Goal: Check status: Check status

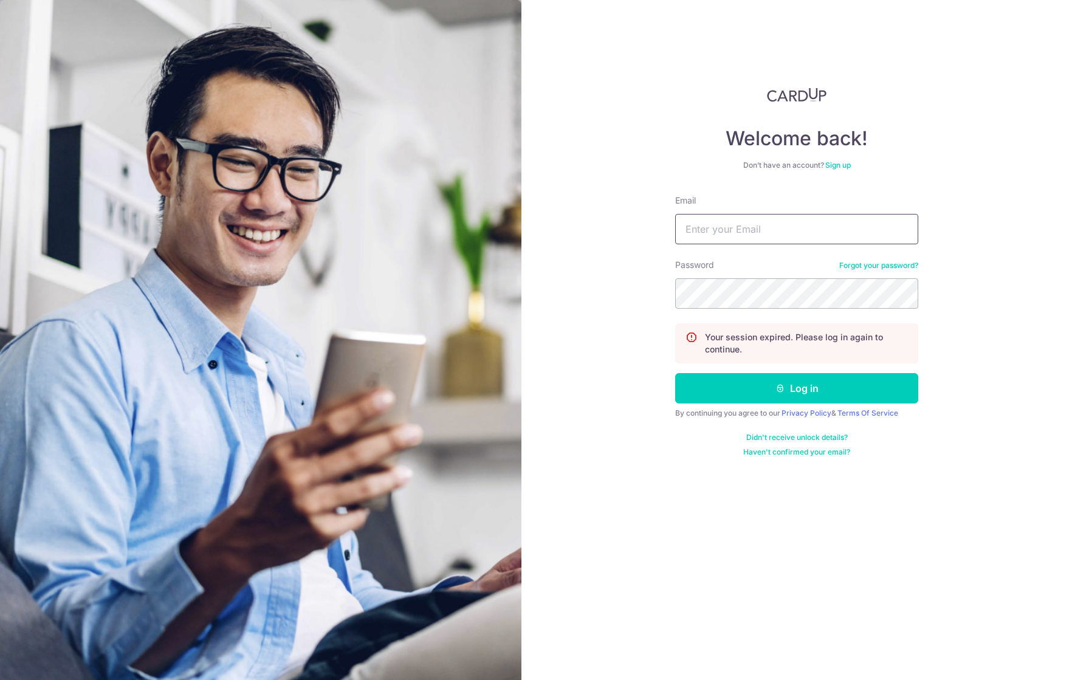
click at [725, 233] on input "Email" at bounding box center [796, 229] width 243 height 30
type input "[PERSON_NAME][EMAIL_ADDRESS][DOMAIN_NAME]"
click at [800, 385] on button "Log in" at bounding box center [796, 388] width 243 height 30
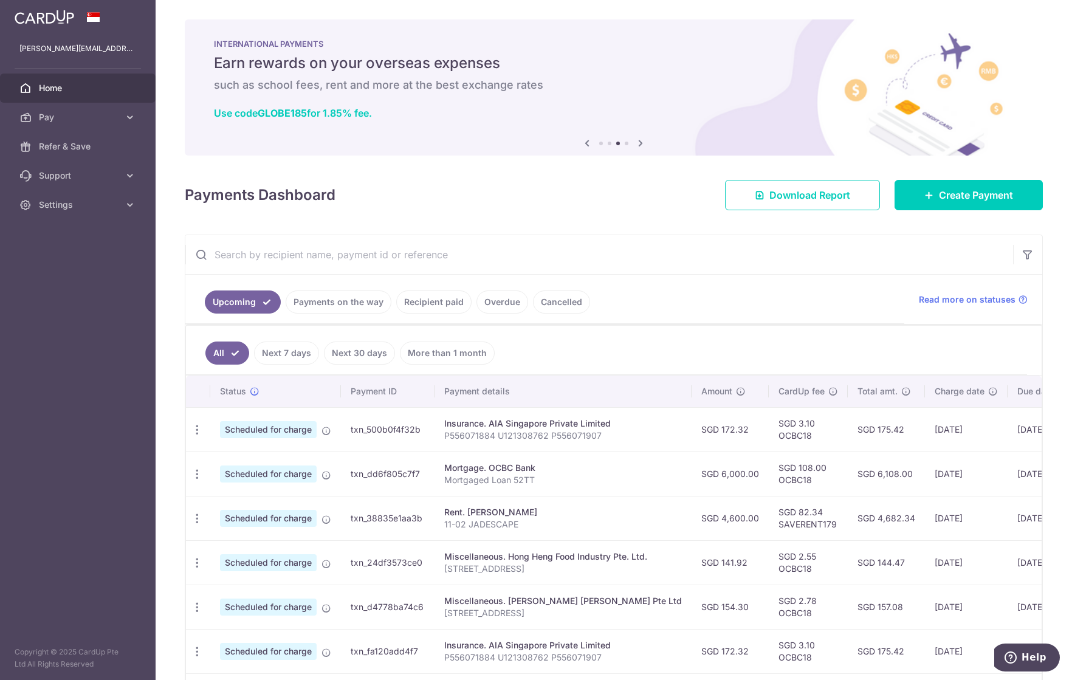
click at [332, 304] on link "Payments on the way" at bounding box center [339, 302] width 106 height 23
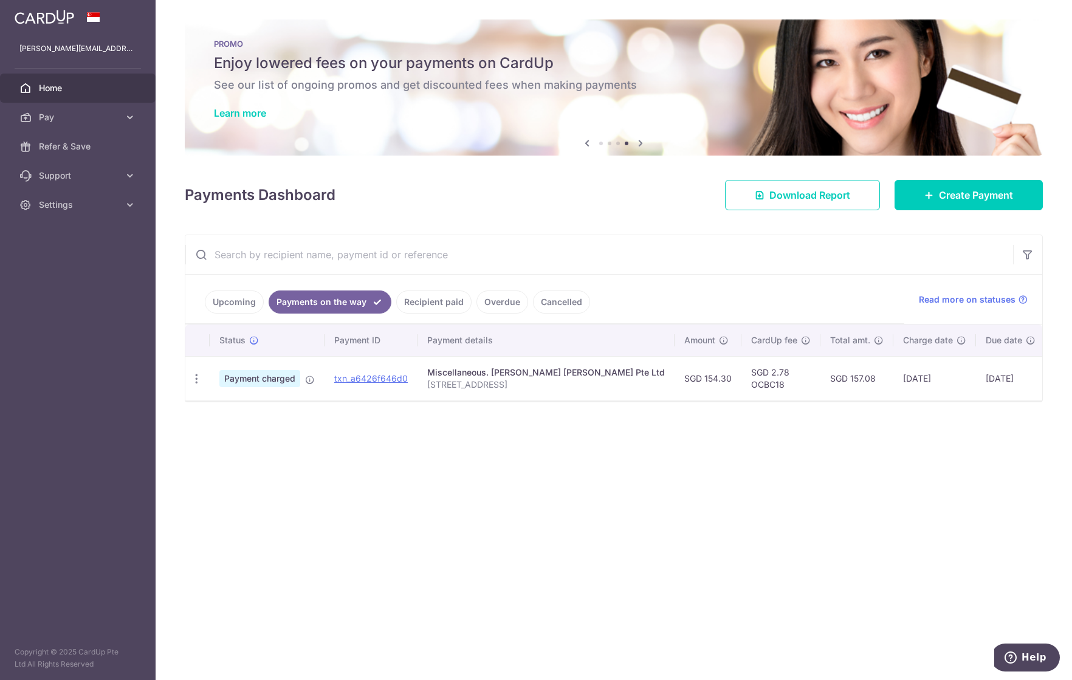
click at [244, 297] on link "Upcoming" at bounding box center [234, 302] width 59 height 23
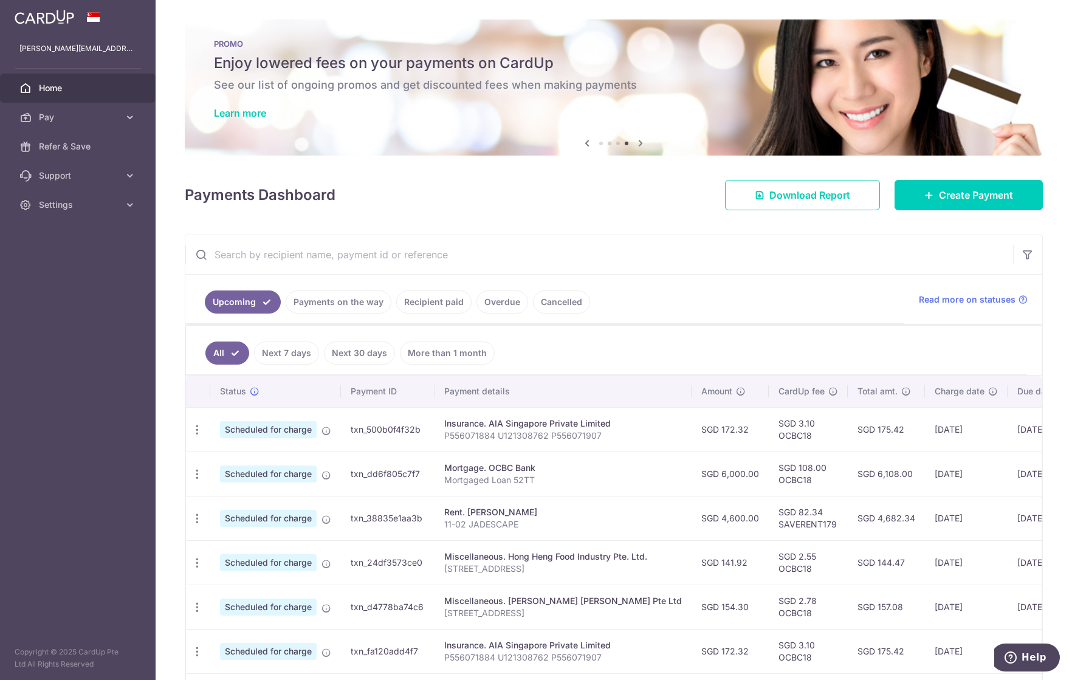
click at [342, 297] on link "Payments on the way" at bounding box center [339, 302] width 106 height 23
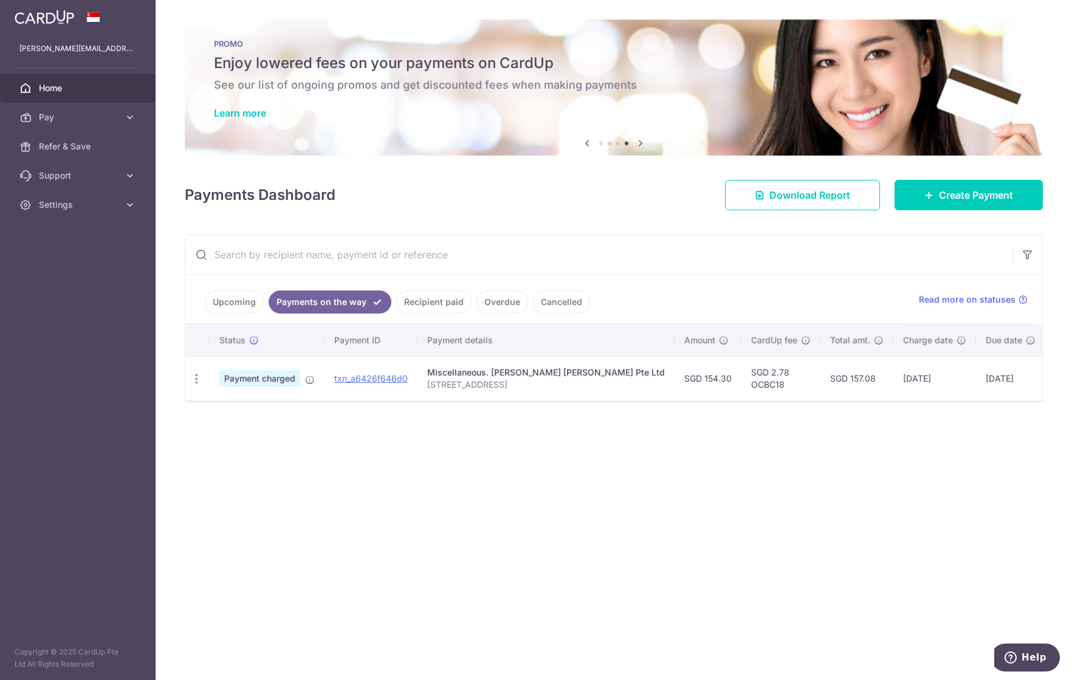
click at [435, 297] on link "Recipient paid" at bounding box center [433, 302] width 75 height 23
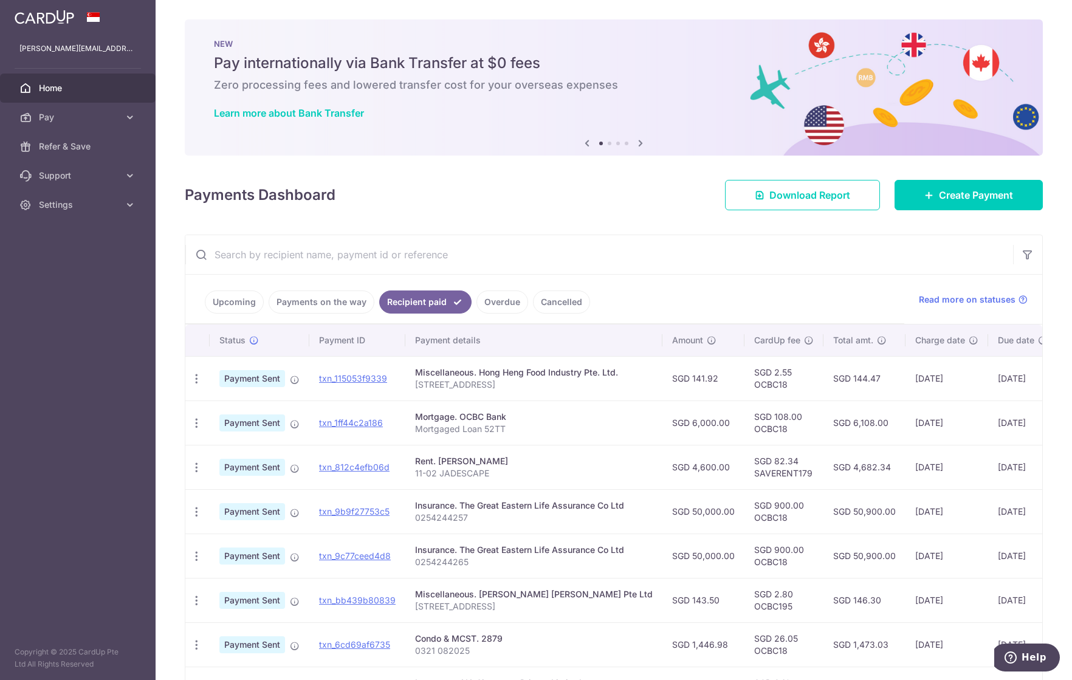
click at [90, 453] on aside "[PERSON_NAME][EMAIL_ADDRESS][DOMAIN_NAME] Home Pay Payments Recipients Cards Re…" at bounding box center [78, 340] width 156 height 680
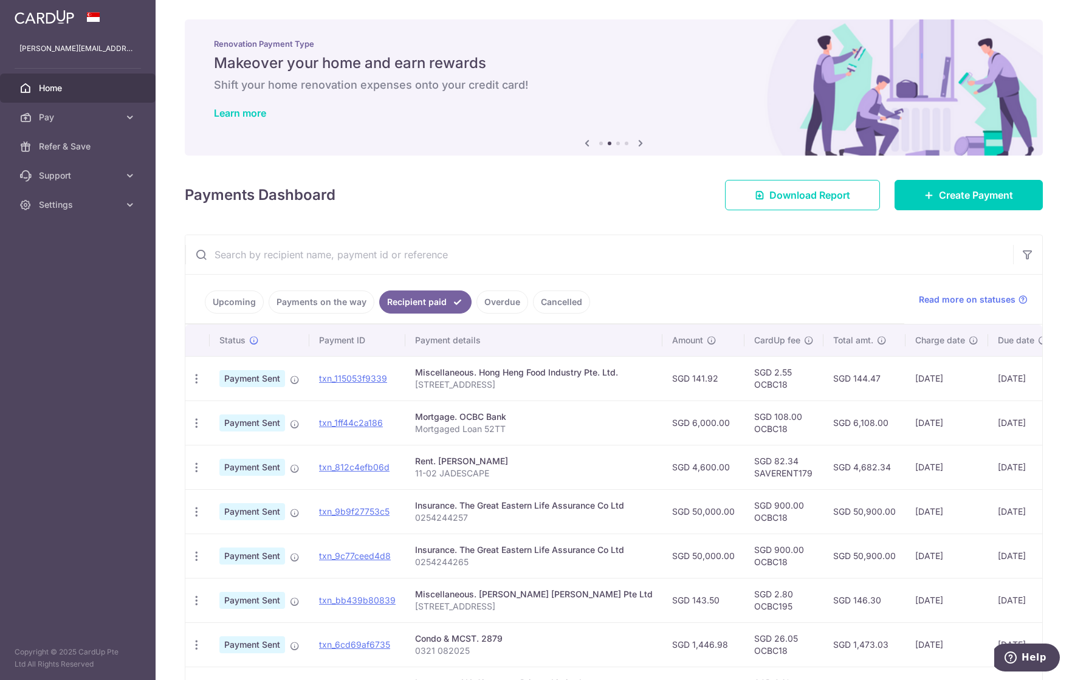
click at [313, 299] on link "Payments on the way" at bounding box center [322, 302] width 106 height 23
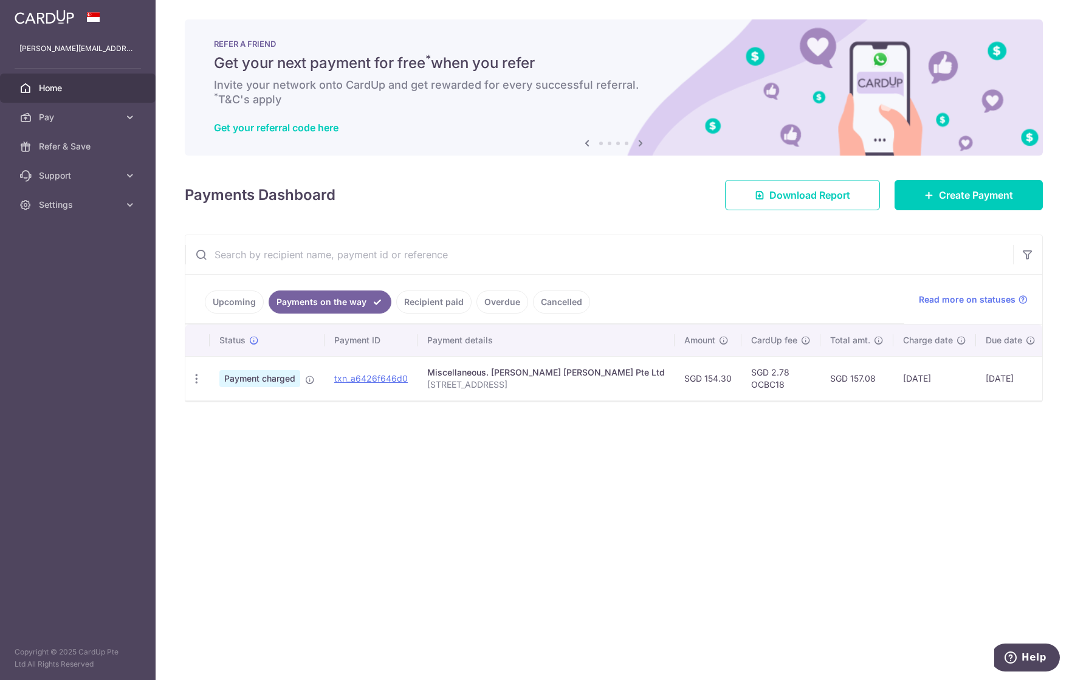
click at [233, 301] on link "Upcoming" at bounding box center [234, 302] width 59 height 23
